Goal: Check status: Check status

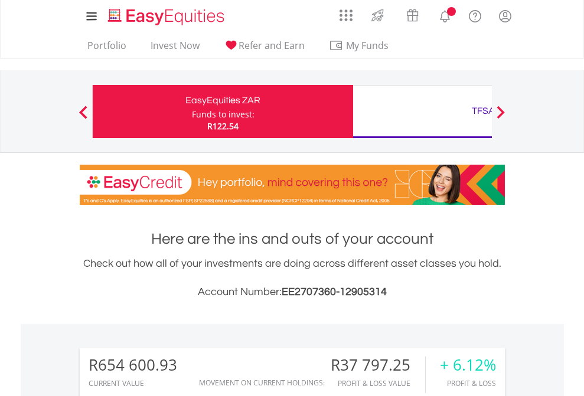
scroll to position [113, 185]
click at [192, 112] on div "Funds to invest:" at bounding box center [223, 115] width 63 height 12
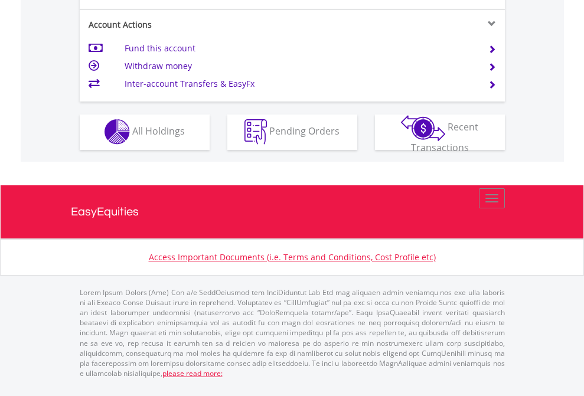
scroll to position [1104, 0]
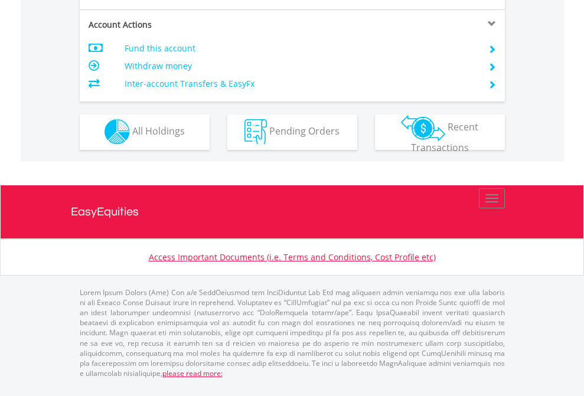
scroll to position [1006, 0]
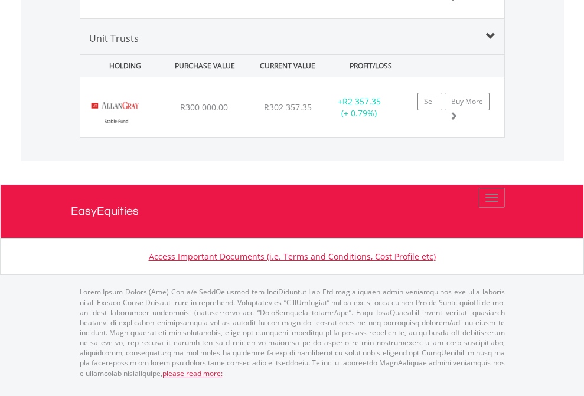
scroll to position [113, 185]
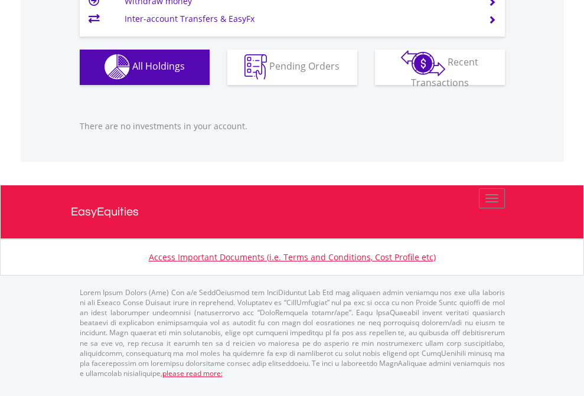
scroll to position [113, 185]
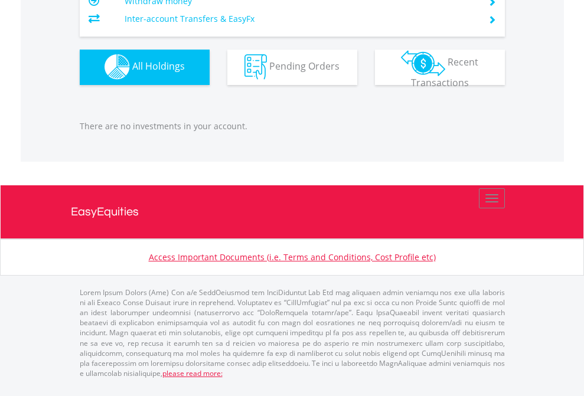
scroll to position [1169, 0]
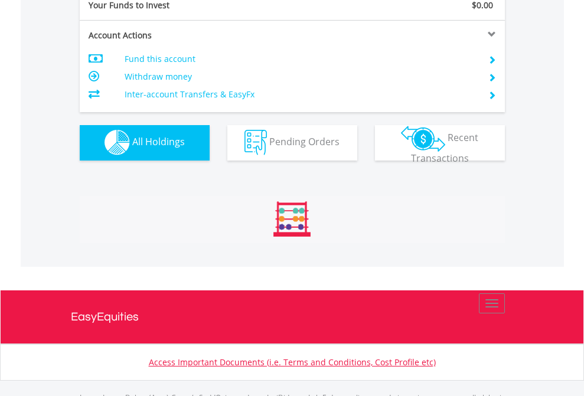
scroll to position [1169, 0]
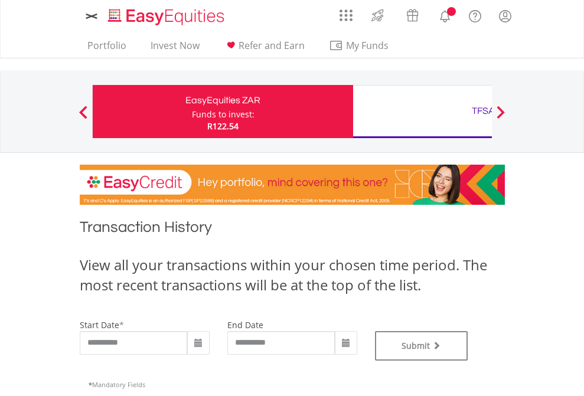
type input "**********"
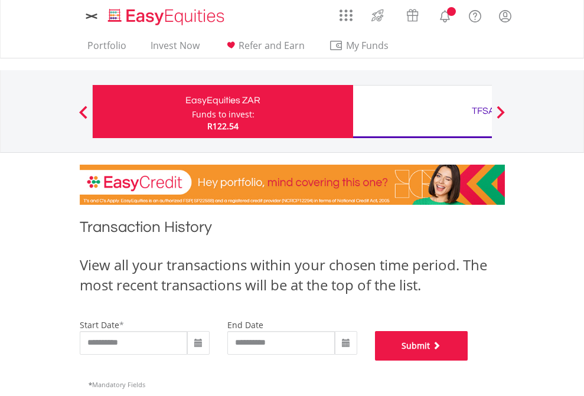
click at [468, 361] on button "Submit" at bounding box center [421, 346] width 93 height 30
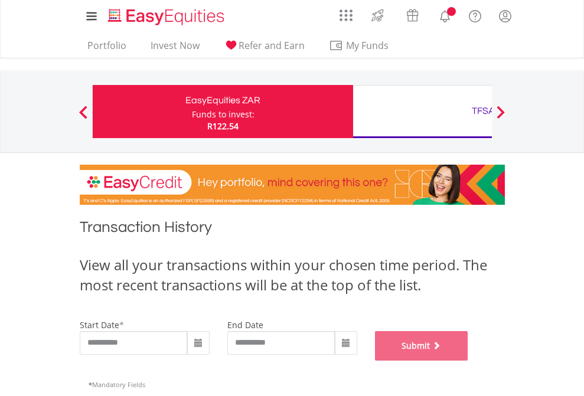
scroll to position [479, 0]
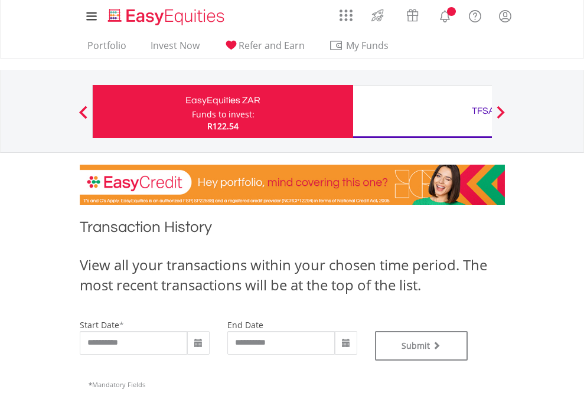
click at [422, 112] on div "TFSA" at bounding box center [483, 111] width 246 height 17
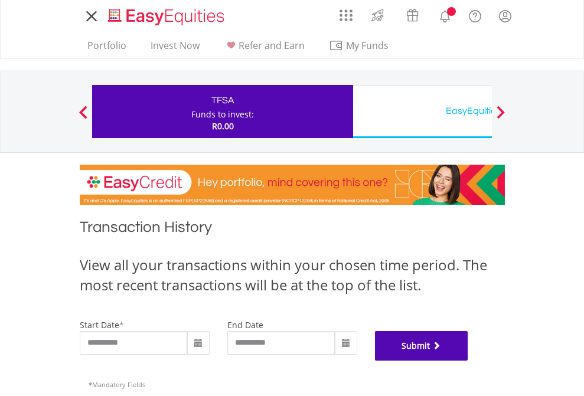
click at [468, 361] on button "Submit" at bounding box center [421, 346] width 93 height 30
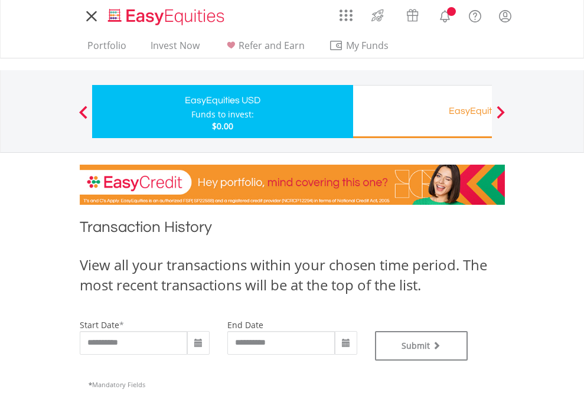
type input "**********"
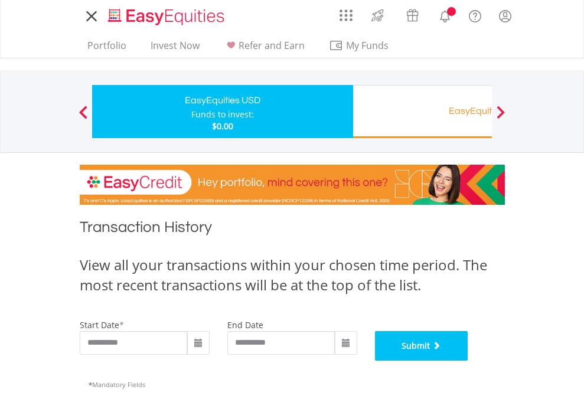
click at [468, 361] on button "Submit" at bounding box center [421, 346] width 93 height 30
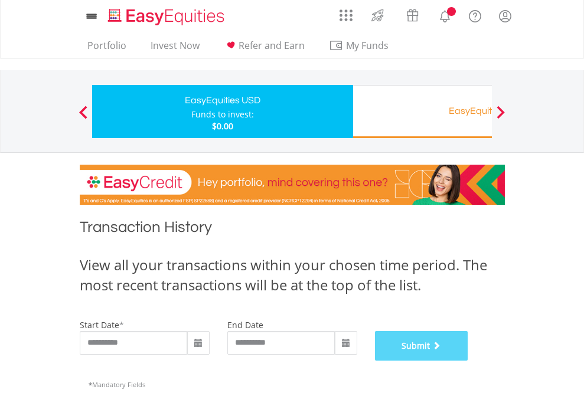
scroll to position [479, 0]
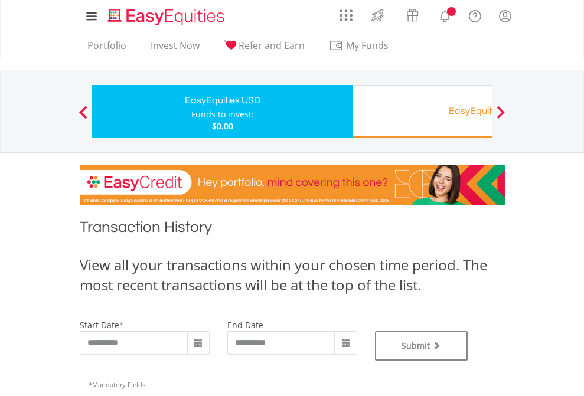
click at [191, 112] on div "Funds to invest:" at bounding box center [222, 115] width 63 height 12
type input "**********"
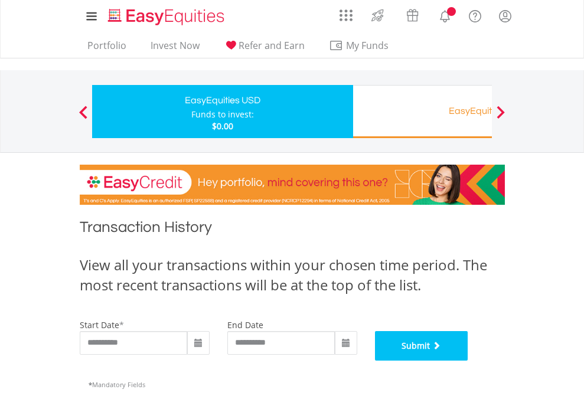
click at [468, 361] on button "Submit" at bounding box center [421, 346] width 93 height 30
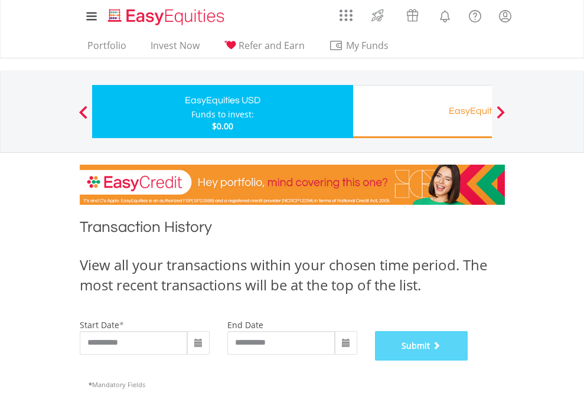
scroll to position [479, 0]
